Goal: Task Accomplishment & Management: Manage account settings

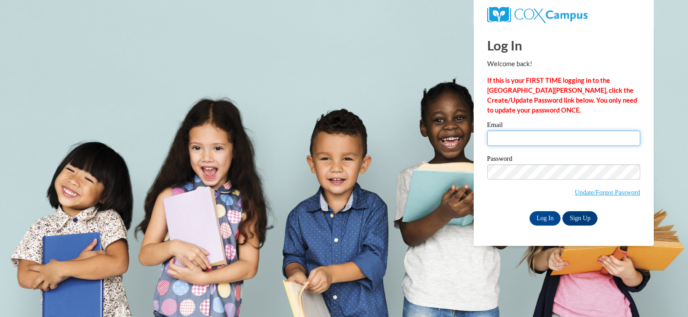
click at [496, 136] on input "Email" at bounding box center [563, 138] width 153 height 15
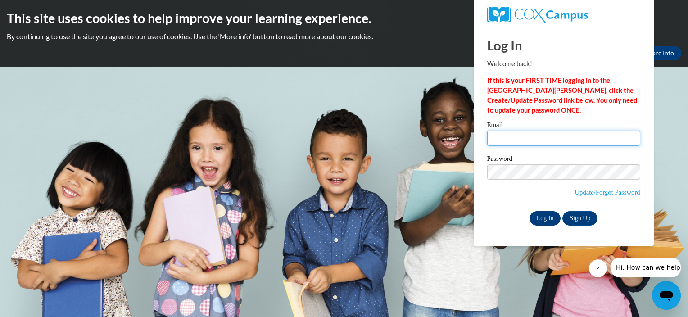
type input "sopossible23@gmail.com"
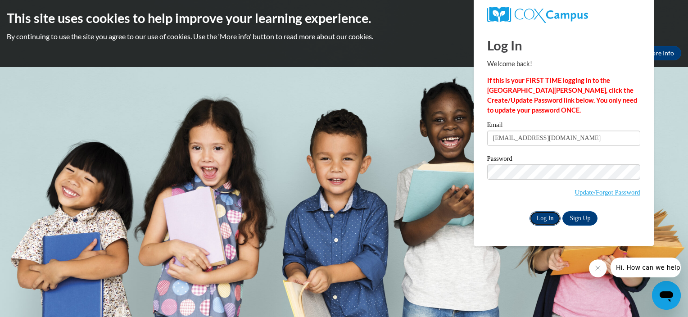
click at [545, 218] on input "Log In" at bounding box center [546, 218] width 32 height 14
click at [589, 218] on link "Sign Up" at bounding box center [580, 218] width 35 height 14
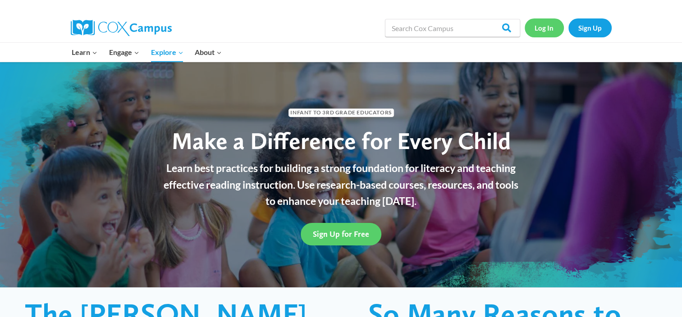
click at [540, 29] on link "Log In" at bounding box center [543, 27] width 39 height 18
click at [542, 30] on link "Log In" at bounding box center [543, 27] width 39 height 18
click at [547, 28] on link "Log In" at bounding box center [543, 27] width 39 height 18
click at [545, 25] on link "Log In" at bounding box center [543, 27] width 39 height 18
